Goal: Transaction & Acquisition: Purchase product/service

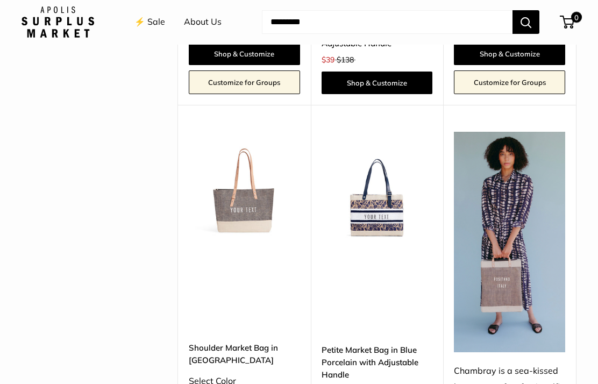
scroll to position [2464, 0]
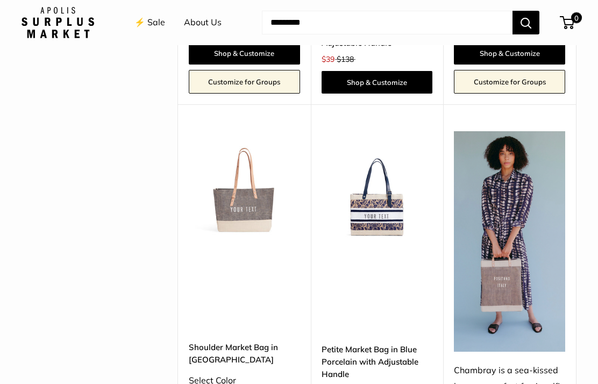
click at [246, 131] on img at bounding box center [244, 186] width 111 height 111
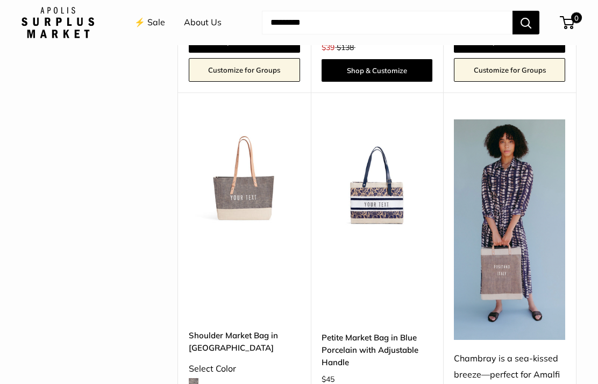
scroll to position [2475, 0]
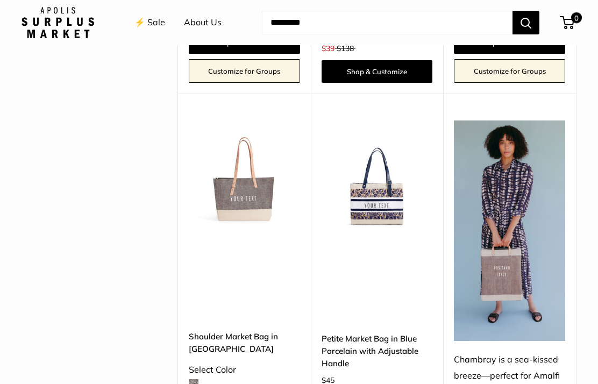
click at [380, 121] on img at bounding box center [377, 176] width 111 height 111
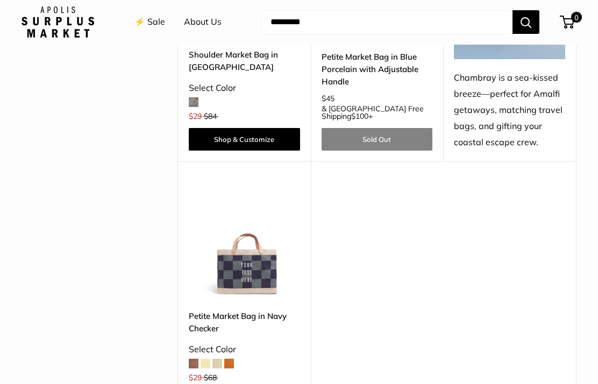
scroll to position [2757, 0]
click at [241, 188] on img at bounding box center [244, 243] width 111 height 111
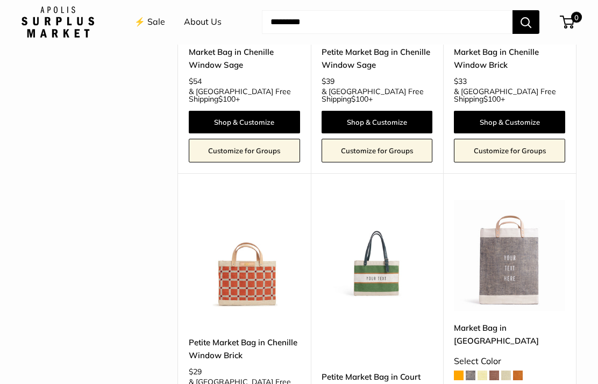
scroll to position [2105, 0]
click at [384, 200] on img at bounding box center [377, 255] width 111 height 111
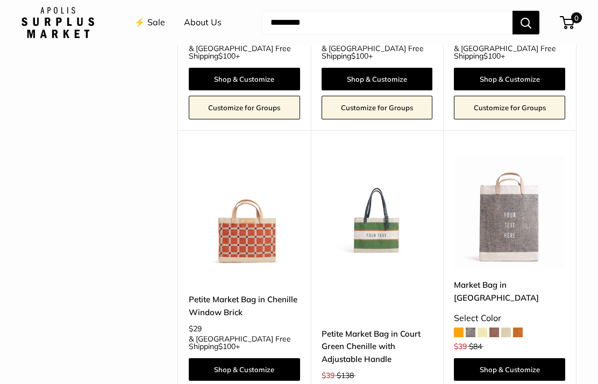
click at [504, 157] on img at bounding box center [509, 212] width 111 height 111
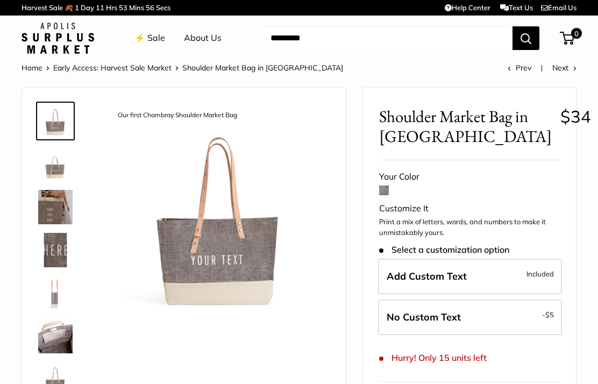
click at [54, 168] on img at bounding box center [55, 164] width 34 height 34
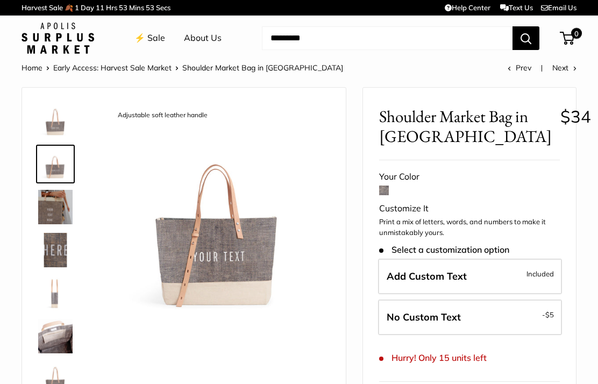
click at [55, 203] on img at bounding box center [55, 207] width 34 height 34
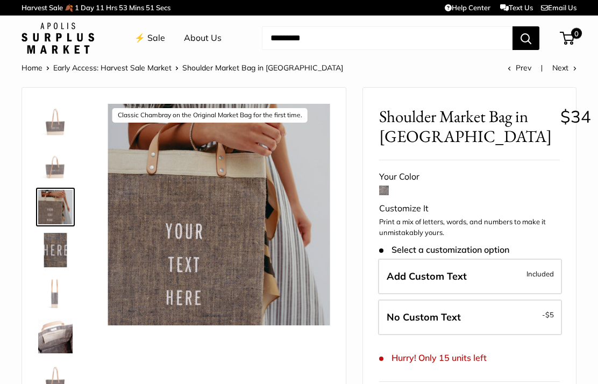
click at [52, 243] on img at bounding box center [55, 250] width 34 height 34
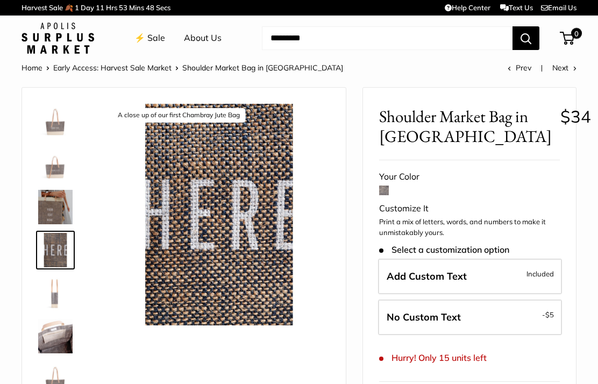
click at [58, 298] on img at bounding box center [55, 293] width 34 height 34
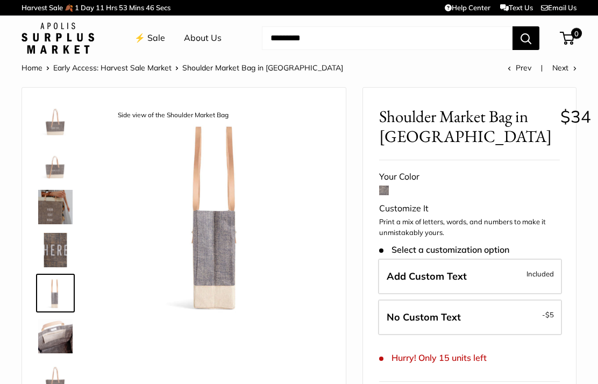
click at [55, 342] on img at bounding box center [55, 336] width 34 height 34
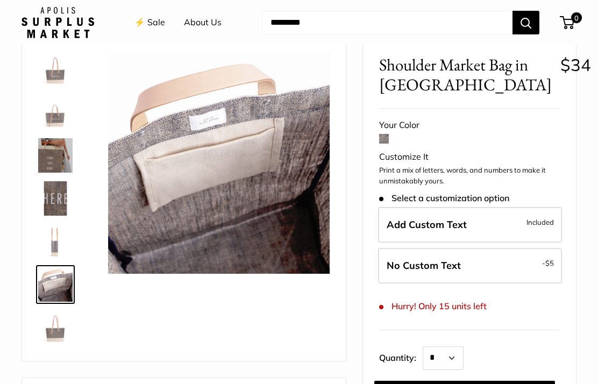
scroll to position [50, 0]
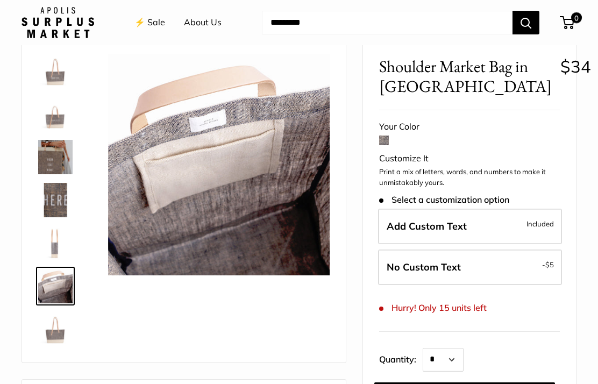
click at [53, 335] on img at bounding box center [55, 329] width 34 height 34
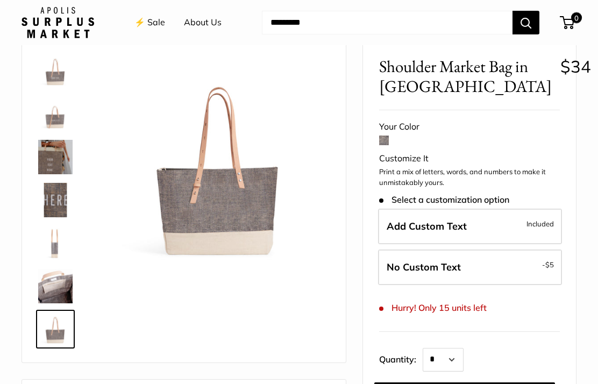
click at [53, 158] on img at bounding box center [55, 157] width 34 height 34
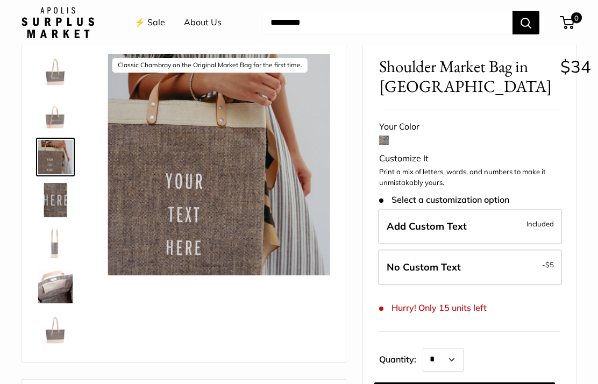
scroll to position [0, 0]
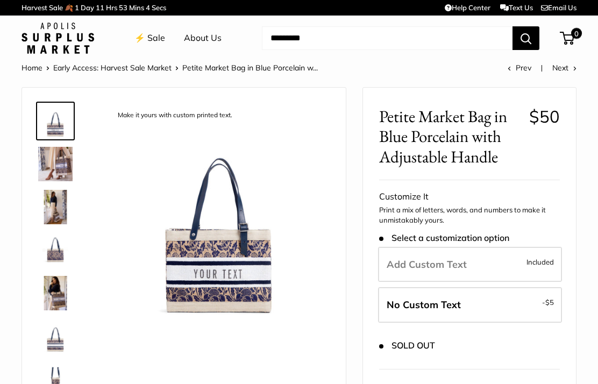
click at [54, 167] on img at bounding box center [55, 164] width 34 height 34
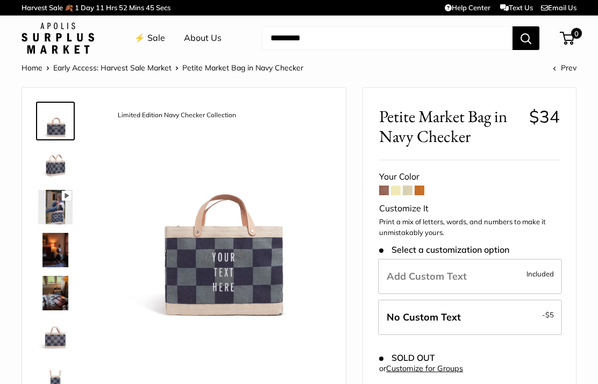
click at [53, 169] on img at bounding box center [55, 164] width 34 height 34
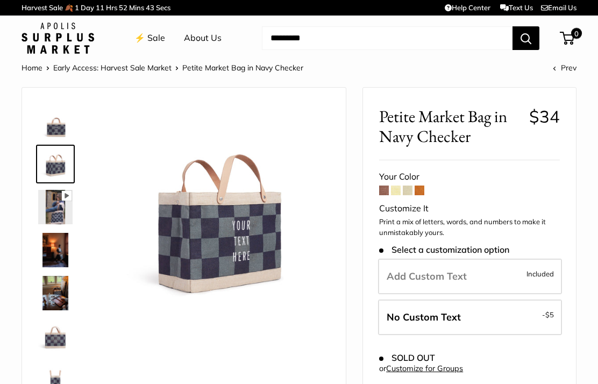
click at [58, 203] on img at bounding box center [55, 207] width 34 height 34
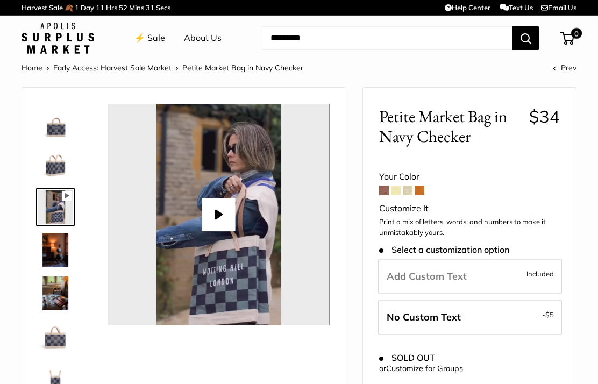
click at [45, 251] on img at bounding box center [55, 250] width 34 height 34
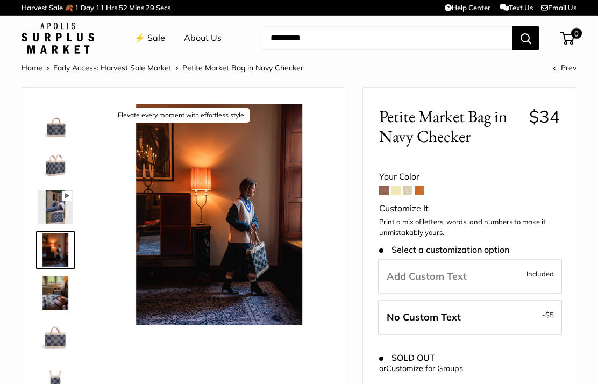
click at [56, 299] on img at bounding box center [55, 293] width 34 height 34
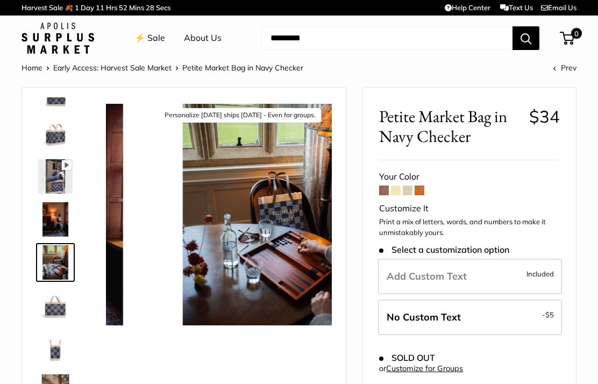
scroll to position [33, 0]
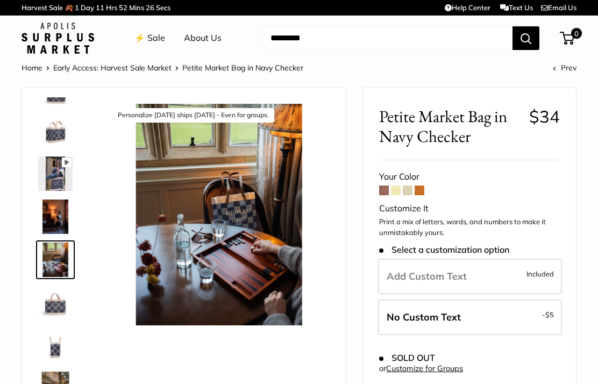
click at [62, 310] on img at bounding box center [55, 303] width 34 height 34
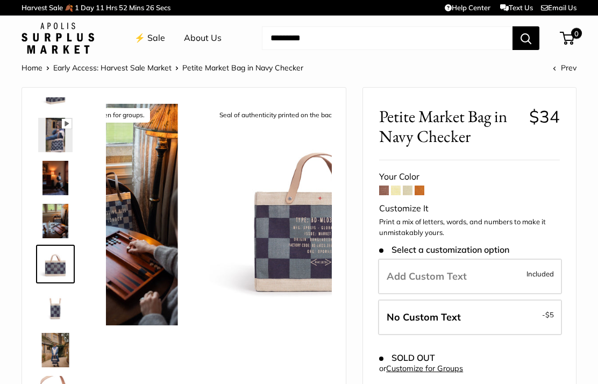
scroll to position [76, 0]
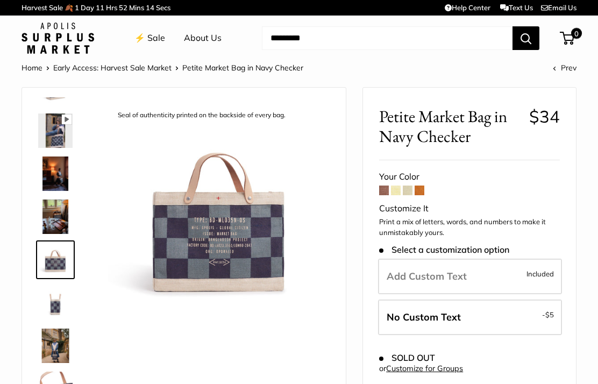
click at [407, 194] on span at bounding box center [408, 191] width 10 height 10
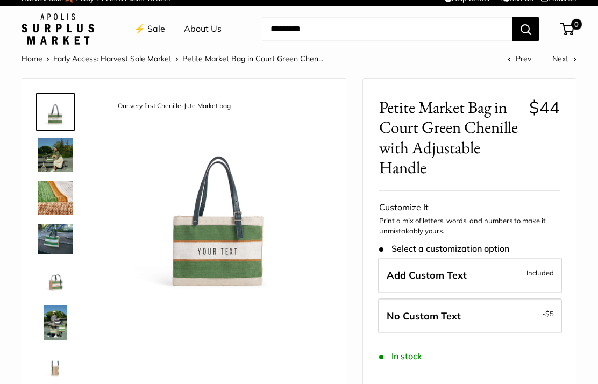
scroll to position [9, 0]
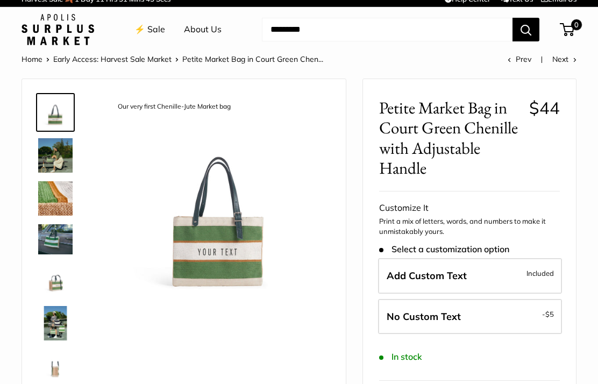
click at [56, 157] on img at bounding box center [55, 155] width 34 height 34
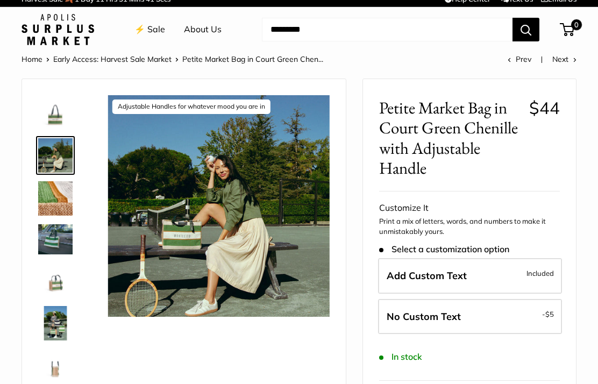
click at [54, 194] on img at bounding box center [55, 198] width 34 height 34
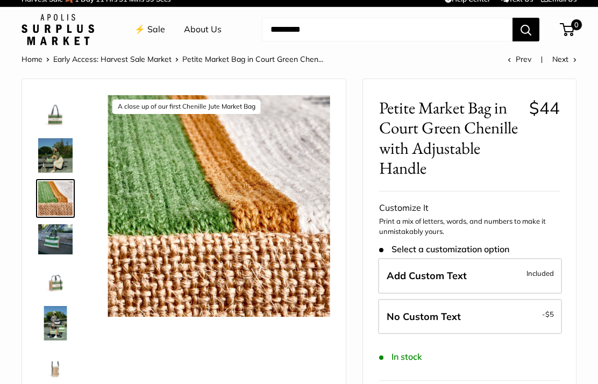
click at [59, 244] on img at bounding box center [55, 239] width 34 height 30
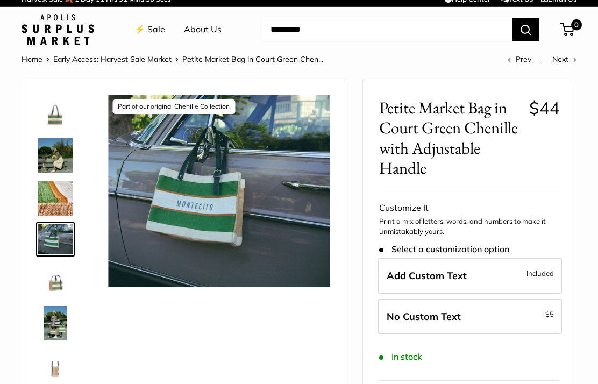
click at [39, 289] on img at bounding box center [55, 280] width 34 height 34
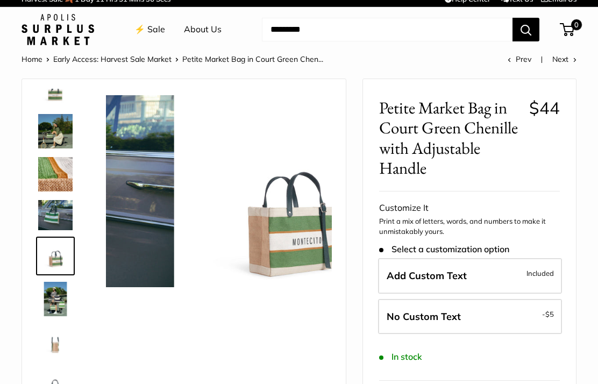
scroll to position [29, 0]
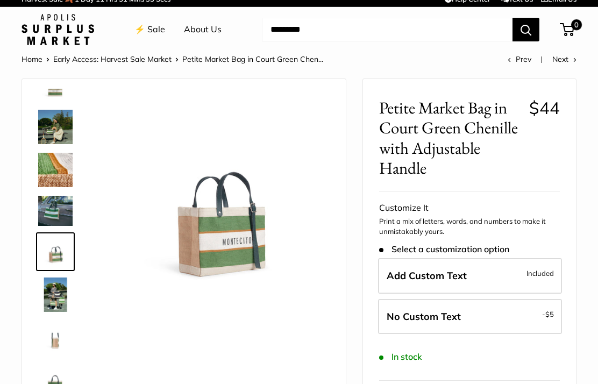
click at [53, 295] on img at bounding box center [55, 295] width 34 height 34
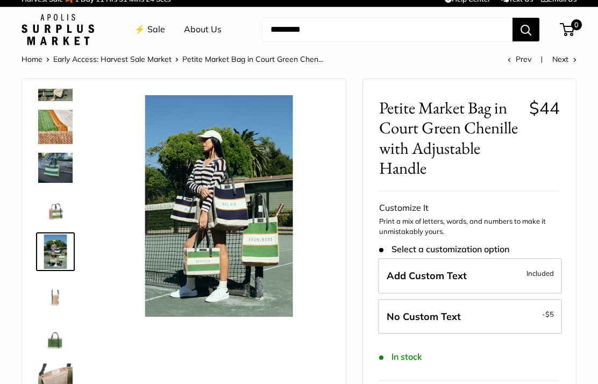
scroll to position [0, 0]
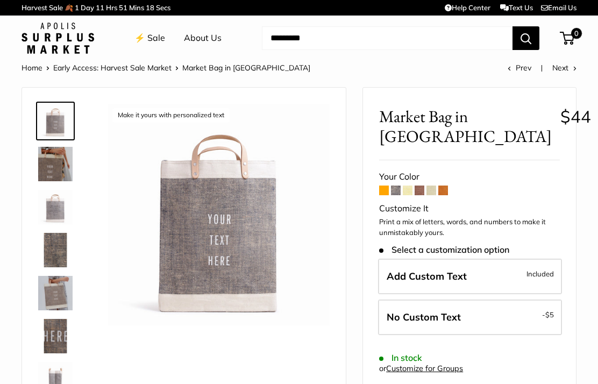
click at [404, 189] on span at bounding box center [408, 191] width 10 height 10
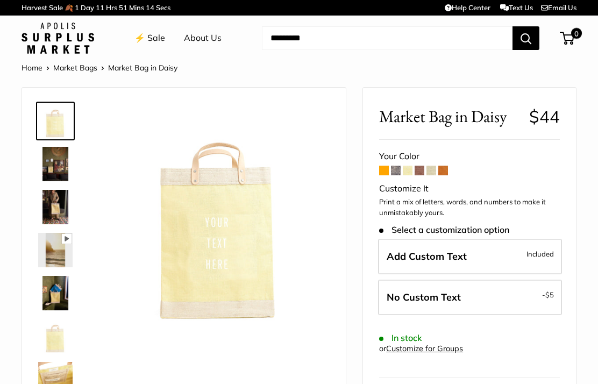
click at [448, 167] on span at bounding box center [444, 171] width 10 height 10
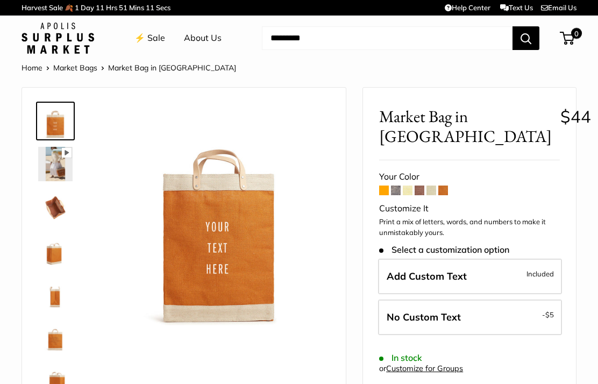
click at [433, 189] on span at bounding box center [432, 191] width 10 height 10
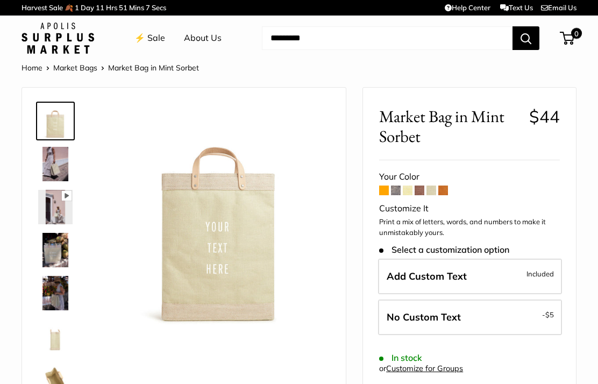
click at [425, 186] on span at bounding box center [420, 191] width 10 height 10
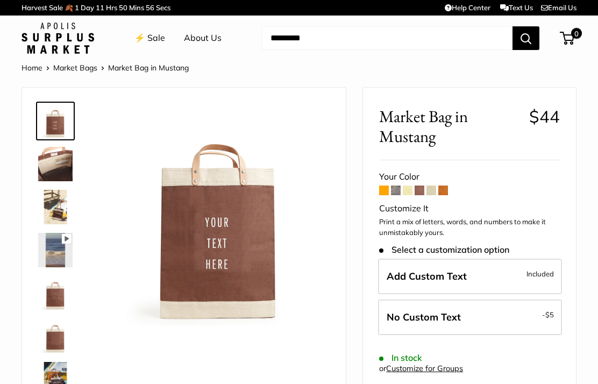
click at [409, 188] on span at bounding box center [408, 191] width 10 height 10
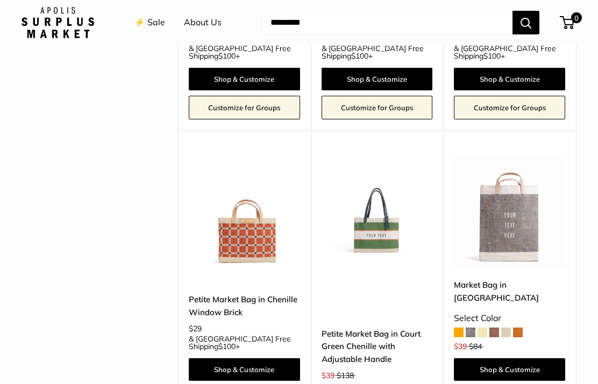
scroll to position [2148, 0]
click at [243, 157] on img at bounding box center [244, 212] width 111 height 111
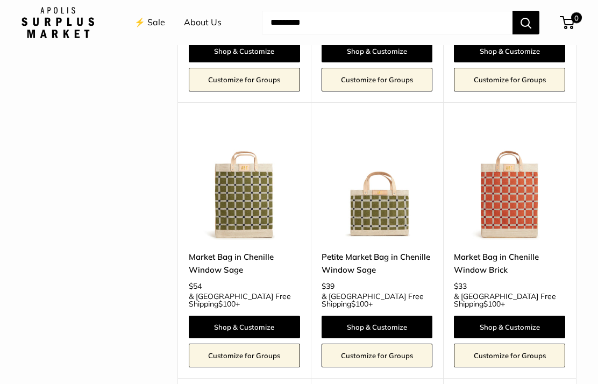
scroll to position [1887, 0]
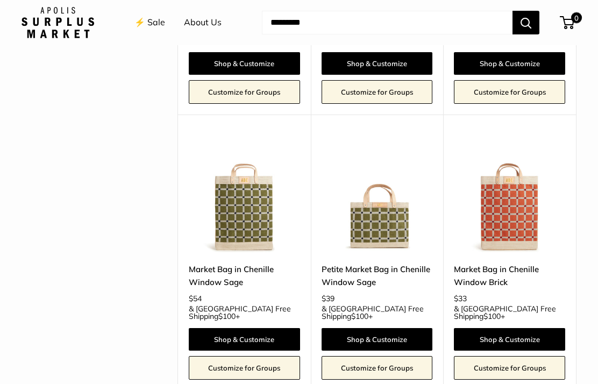
click at [379, 149] on img at bounding box center [377, 197] width 111 height 111
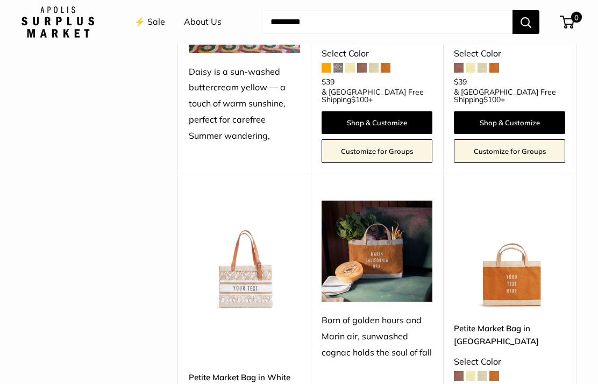
scroll to position [1213, 0]
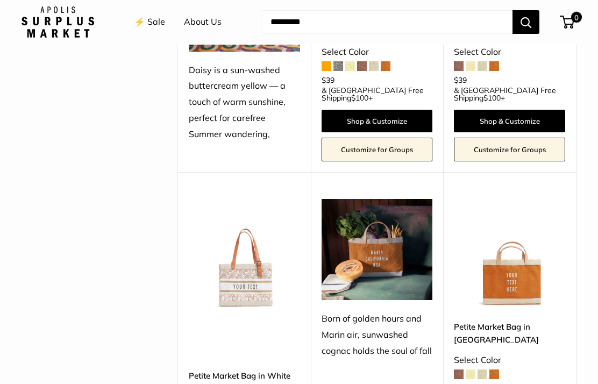
click at [242, 241] on img at bounding box center [244, 255] width 111 height 111
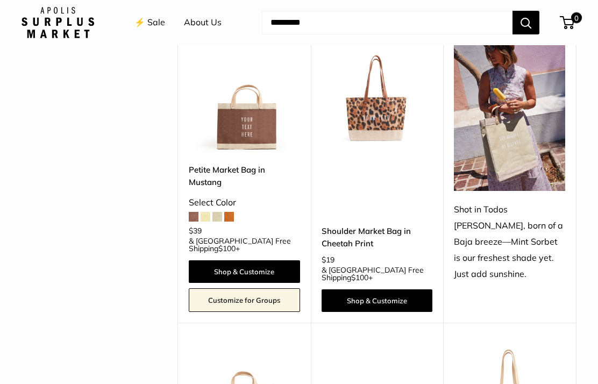
scroll to position [450, 0]
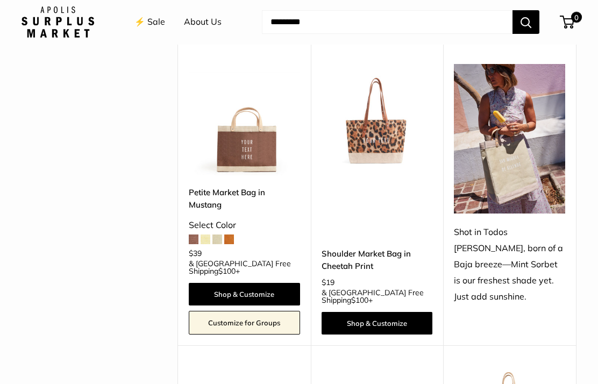
scroll to position [436, 0]
click at [393, 112] on img at bounding box center [377, 119] width 111 height 111
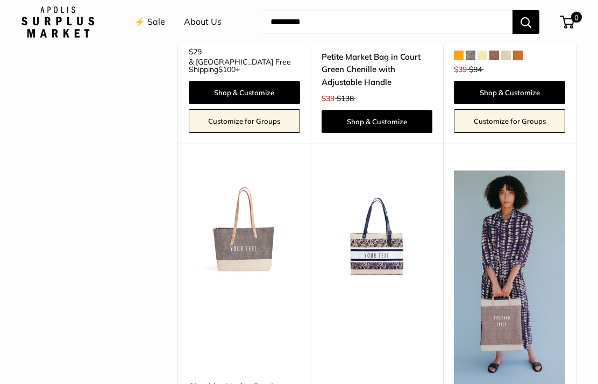
scroll to position [2425, 0]
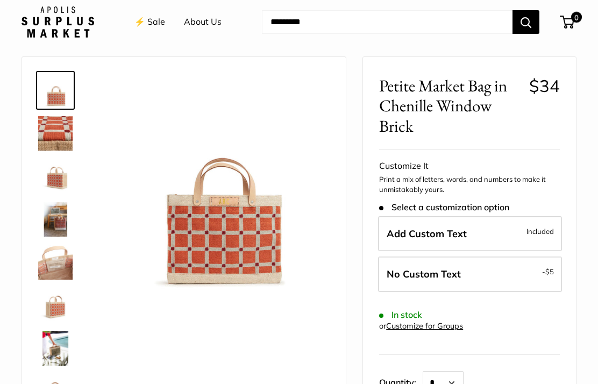
scroll to position [31, 0]
click at [58, 135] on img at bounding box center [55, 133] width 34 height 34
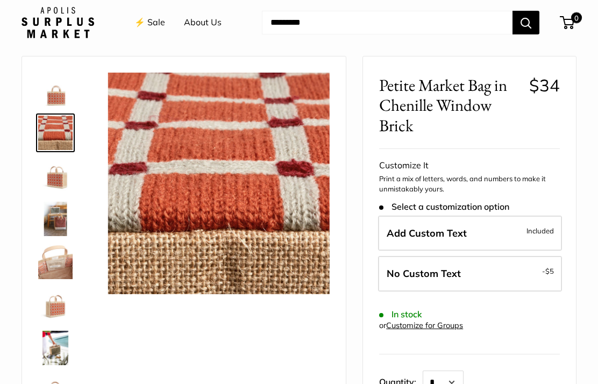
click at [56, 177] on img at bounding box center [55, 176] width 34 height 34
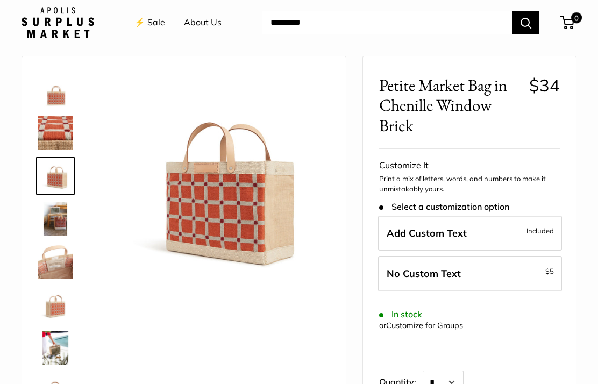
click at [53, 216] on img at bounding box center [55, 219] width 34 height 34
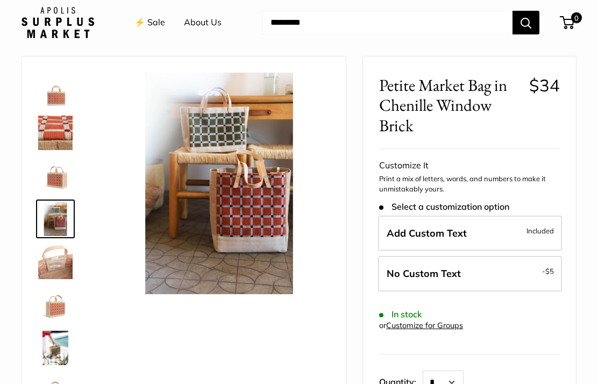
click at [60, 257] on img at bounding box center [55, 262] width 34 height 34
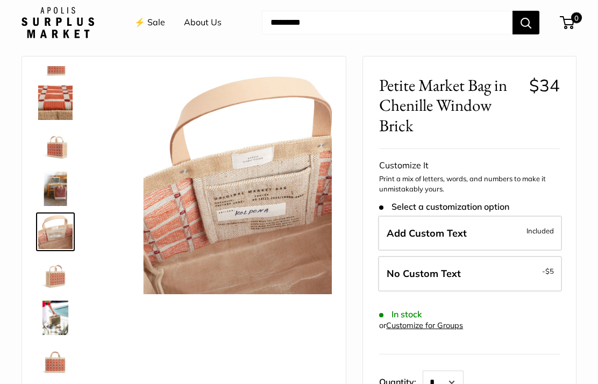
scroll to position [33, 0]
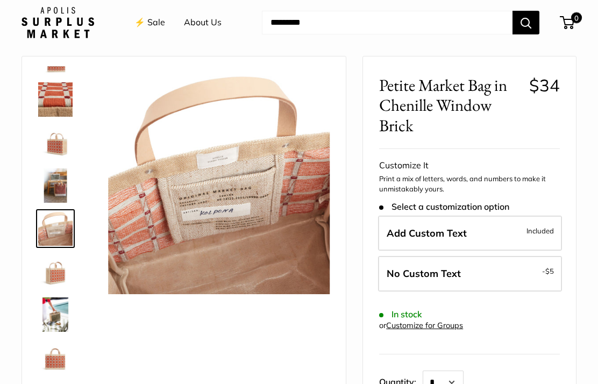
click at [53, 276] on img at bounding box center [55, 271] width 34 height 34
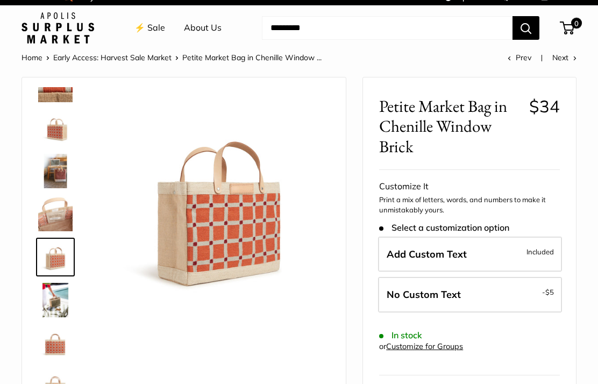
scroll to position [0, 0]
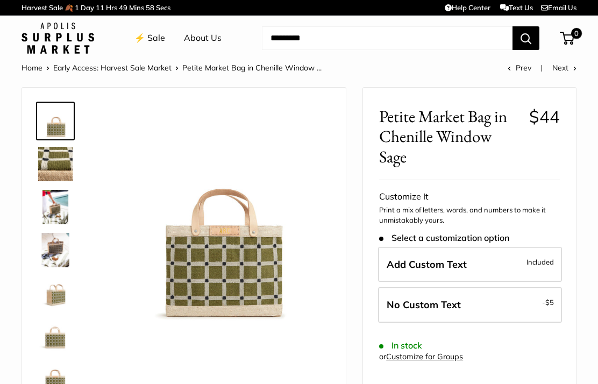
click at [52, 162] on img at bounding box center [55, 164] width 34 height 34
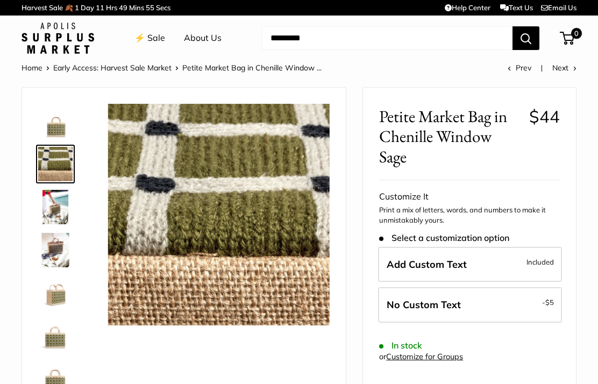
click at [53, 203] on img at bounding box center [55, 207] width 34 height 34
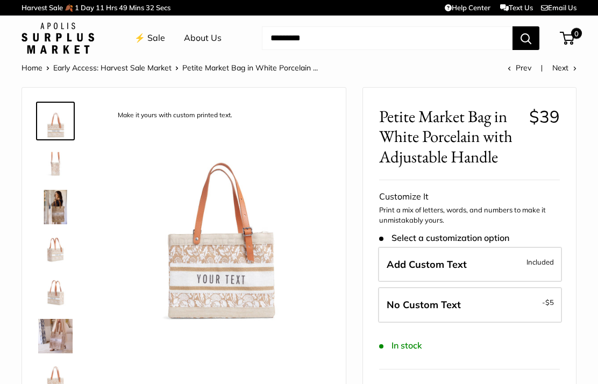
click at [50, 165] on img at bounding box center [55, 164] width 34 height 34
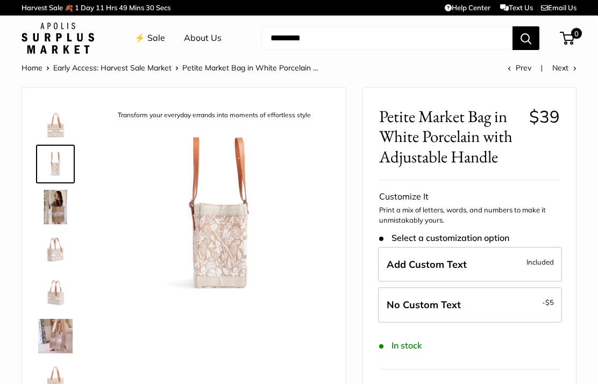
click at [56, 204] on img at bounding box center [55, 207] width 34 height 34
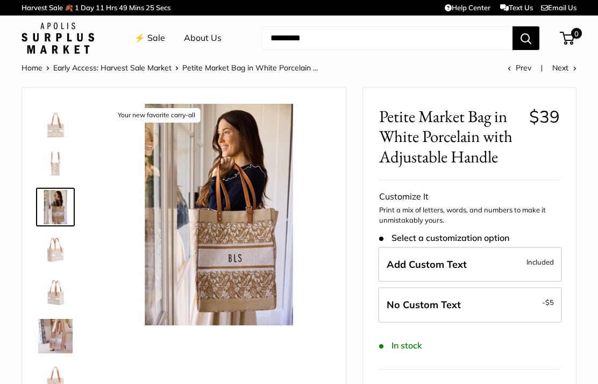
click at [65, 246] on img at bounding box center [55, 250] width 34 height 34
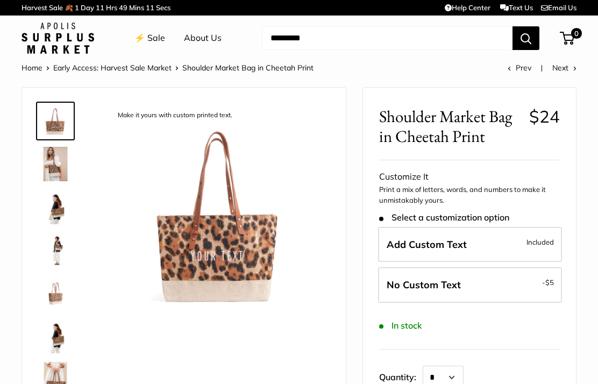
click at [52, 165] on img at bounding box center [55, 164] width 34 height 34
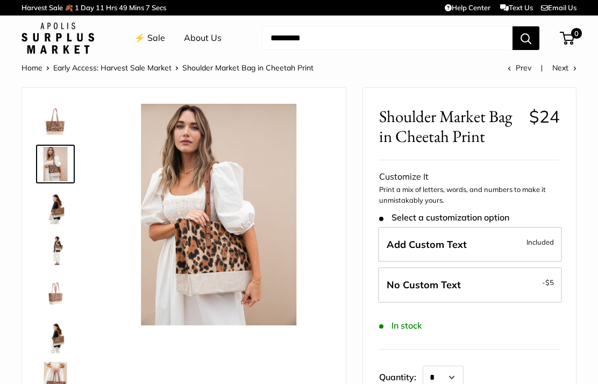
click at [59, 211] on img at bounding box center [55, 207] width 34 height 34
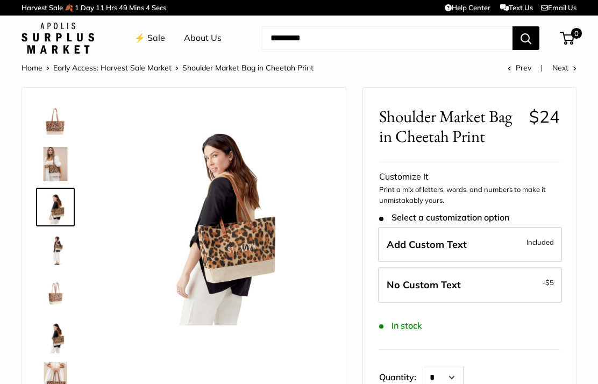
click at [52, 243] on img at bounding box center [55, 250] width 34 height 34
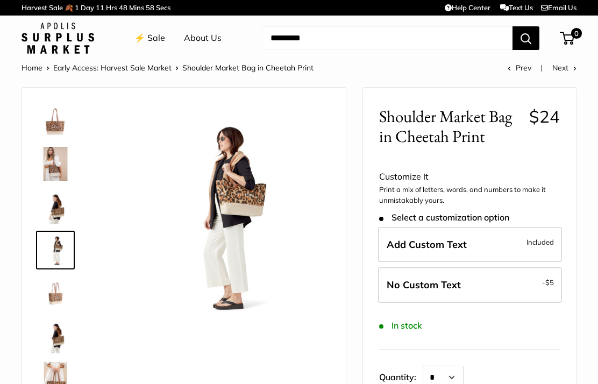
click at [55, 300] on img at bounding box center [55, 293] width 34 height 34
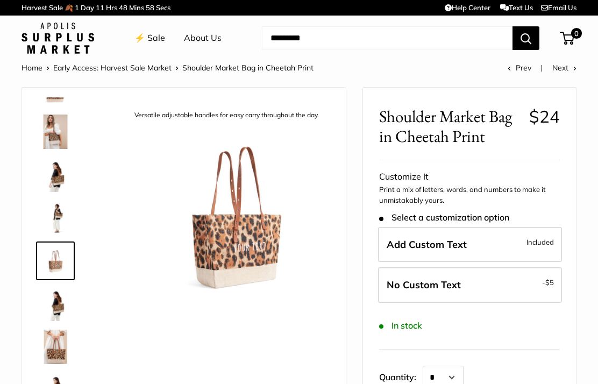
scroll to position [33, 0]
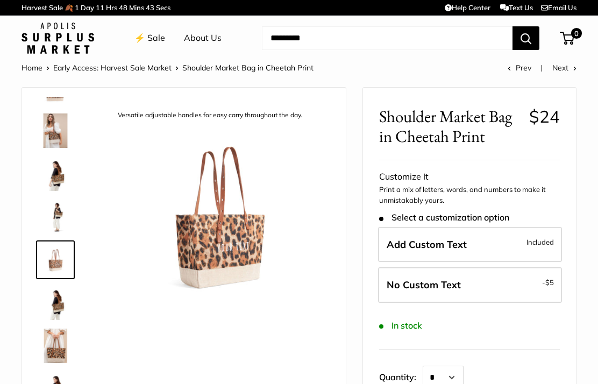
click at [57, 305] on img at bounding box center [55, 303] width 34 height 34
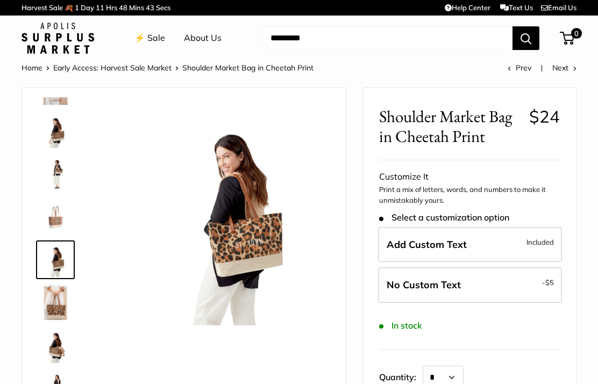
scroll to position [76, 0]
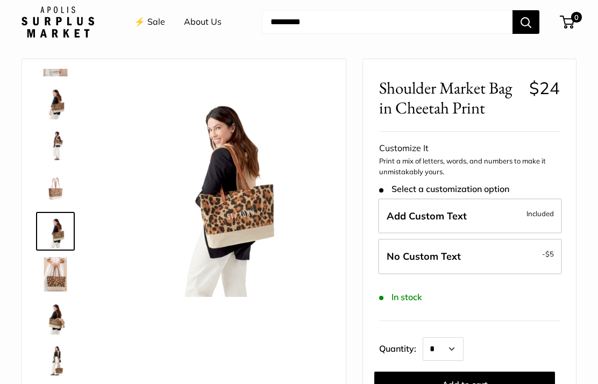
click at [61, 320] on img at bounding box center [55, 318] width 34 height 34
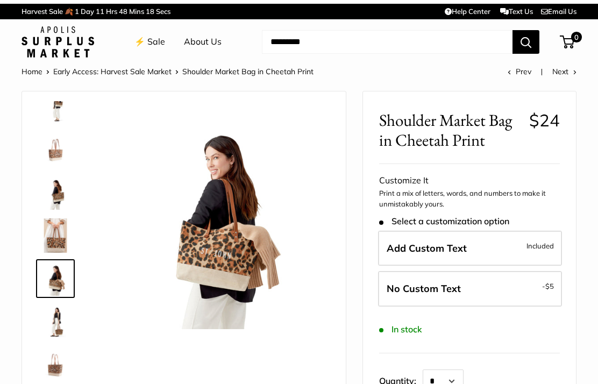
scroll to position [162, 0]
